Goal: Task Accomplishment & Management: Manage account settings

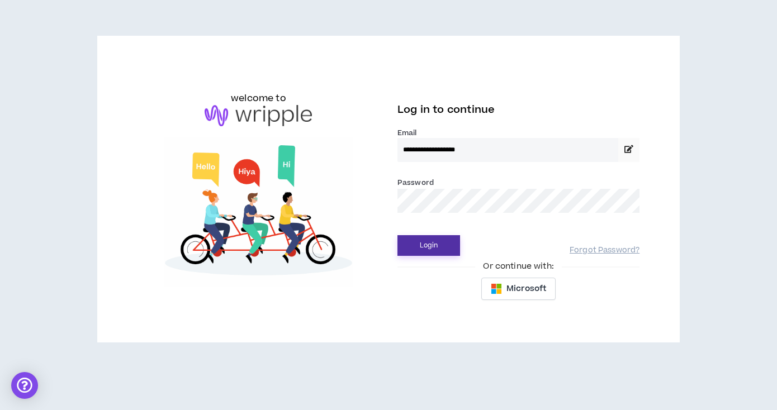
click at [421, 254] on button "Login" at bounding box center [428, 245] width 63 height 21
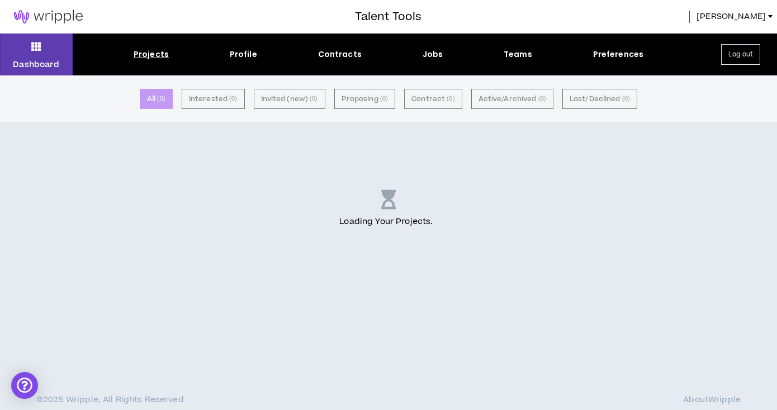
click at [764, 19] on span "[PERSON_NAME]" at bounding box center [731, 17] width 69 height 12
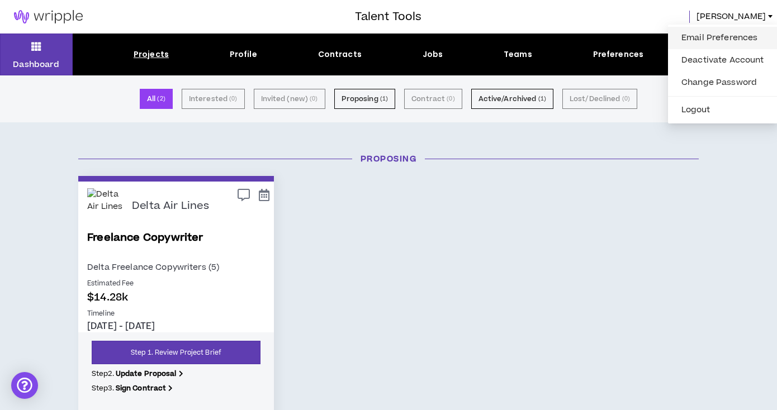
click at [732, 40] on link "Email Preferences" at bounding box center [723, 38] width 96 height 17
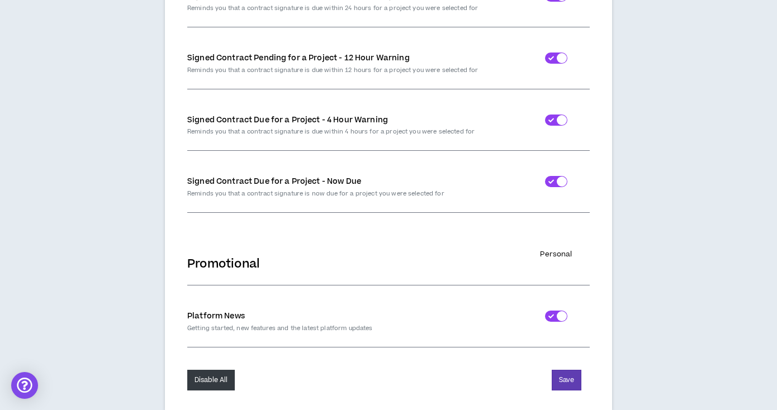
scroll to position [3390, 0]
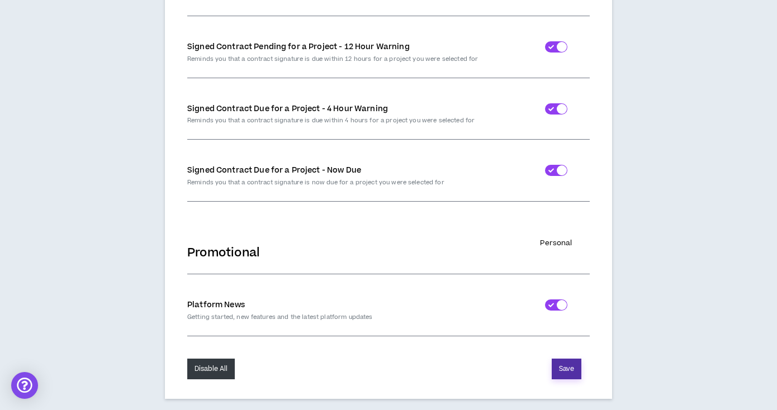
click at [569, 373] on button "Save" at bounding box center [567, 369] width 30 height 21
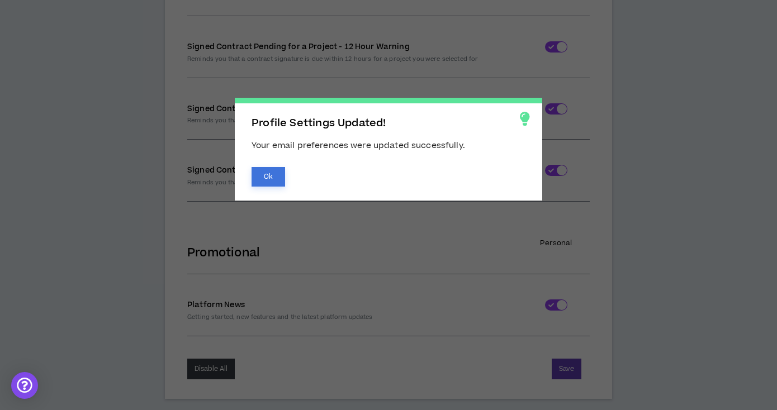
click at [268, 176] on button "Ok" at bounding box center [269, 177] width 34 height 20
